Goal: Information Seeking & Learning: Check status

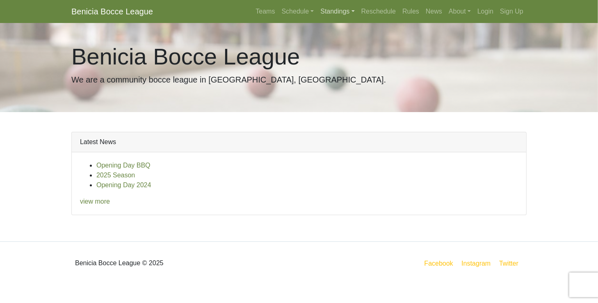
click at [335, 8] on link "Standings" at bounding box center [337, 11] width 41 height 16
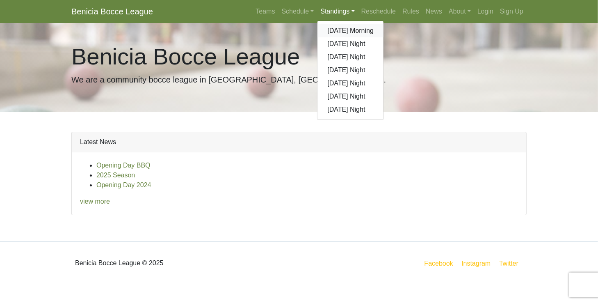
click at [339, 30] on link "[DATE] Morning" at bounding box center [350, 30] width 66 height 13
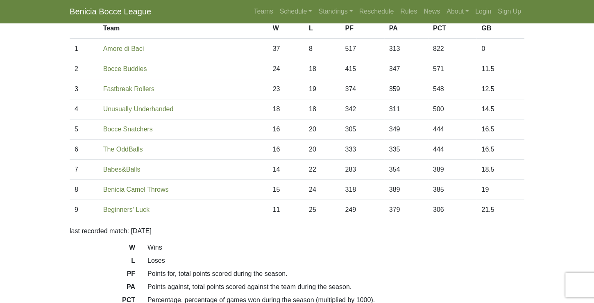
scroll to position [70, 0]
click at [289, 11] on link "Schedule" at bounding box center [296, 11] width 39 height 16
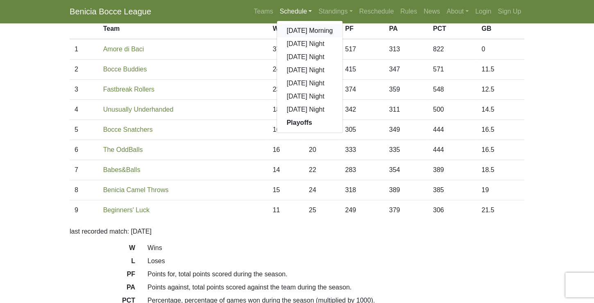
click at [296, 31] on link "[DATE] Morning" at bounding box center [310, 30] width 66 height 13
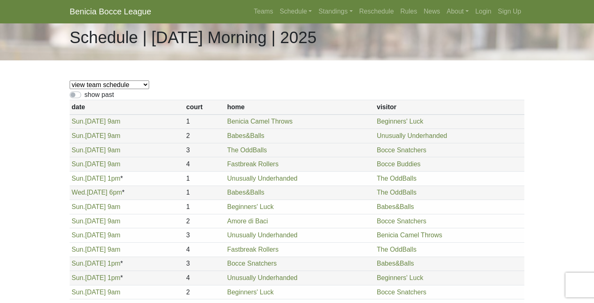
scroll to position [23, 0]
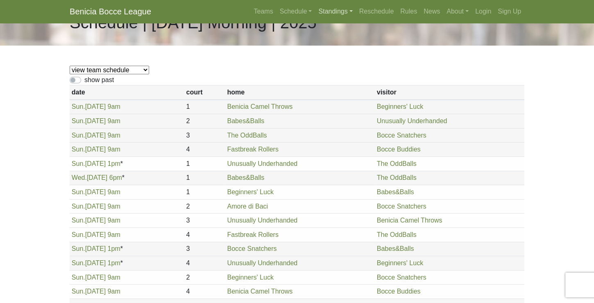
click at [338, 14] on link "Standings" at bounding box center [335, 11] width 41 height 16
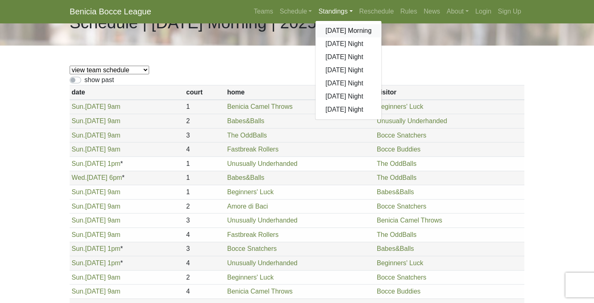
click at [342, 32] on link "[DATE] Morning" at bounding box center [349, 30] width 66 height 13
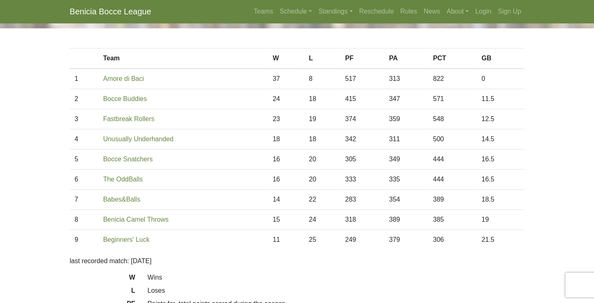
scroll to position [47, 0]
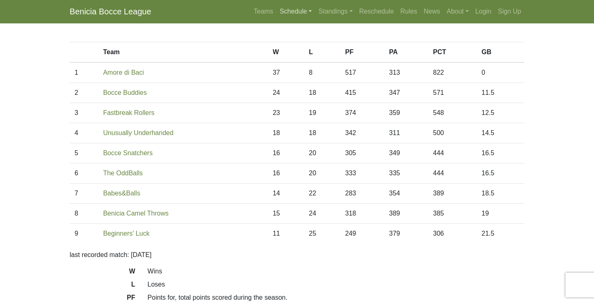
click at [304, 11] on link "Schedule" at bounding box center [296, 11] width 39 height 16
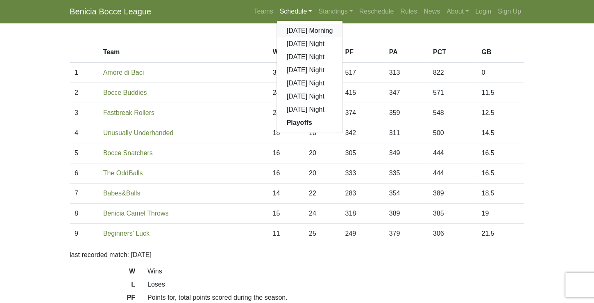
click at [303, 33] on link "[DATE] Morning" at bounding box center [310, 30] width 66 height 13
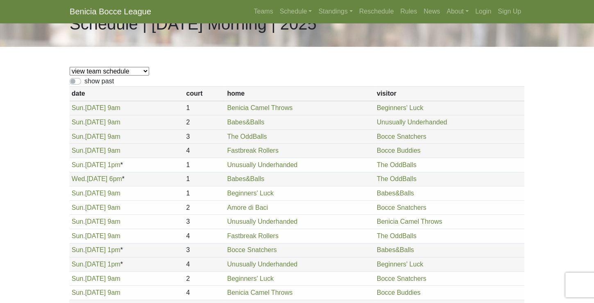
scroll to position [23, 0]
